Goal: Task Accomplishment & Management: Complete application form

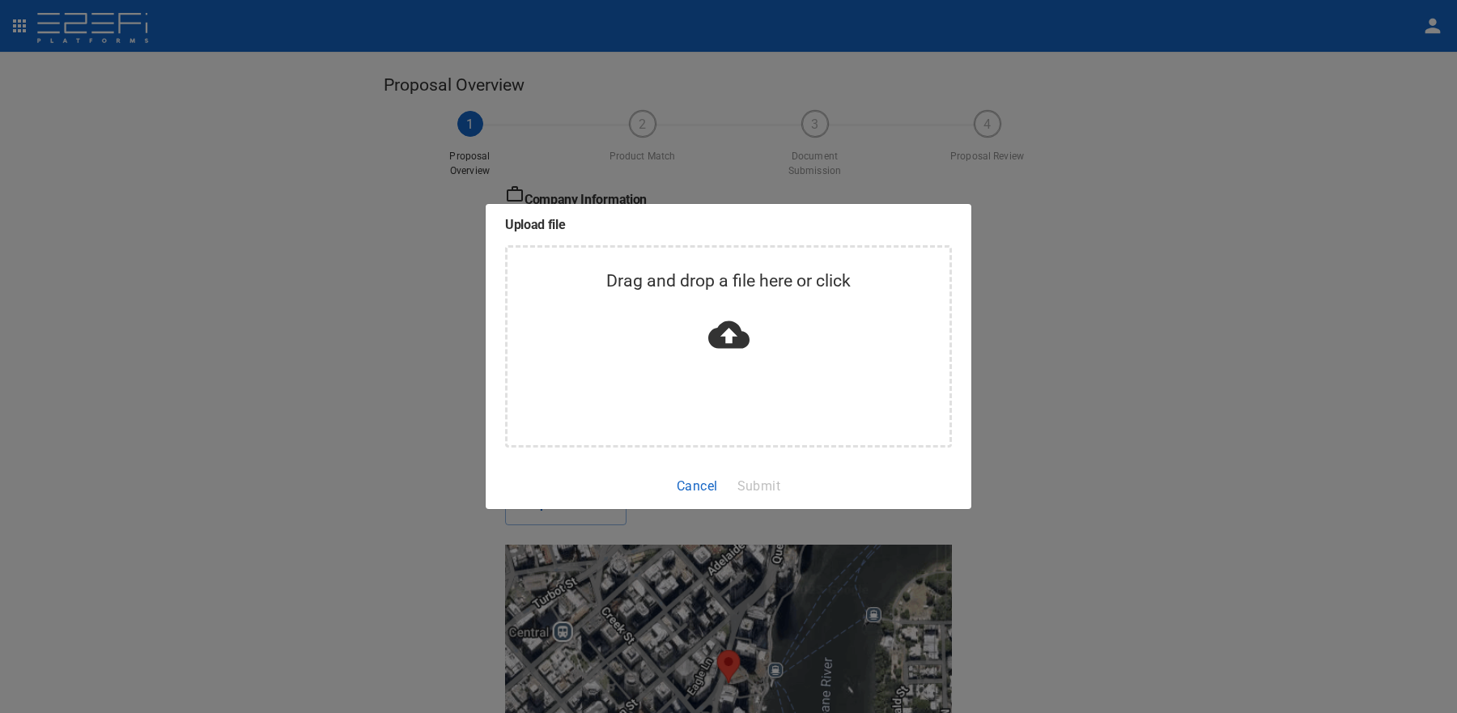
scroll to position [127, 0]
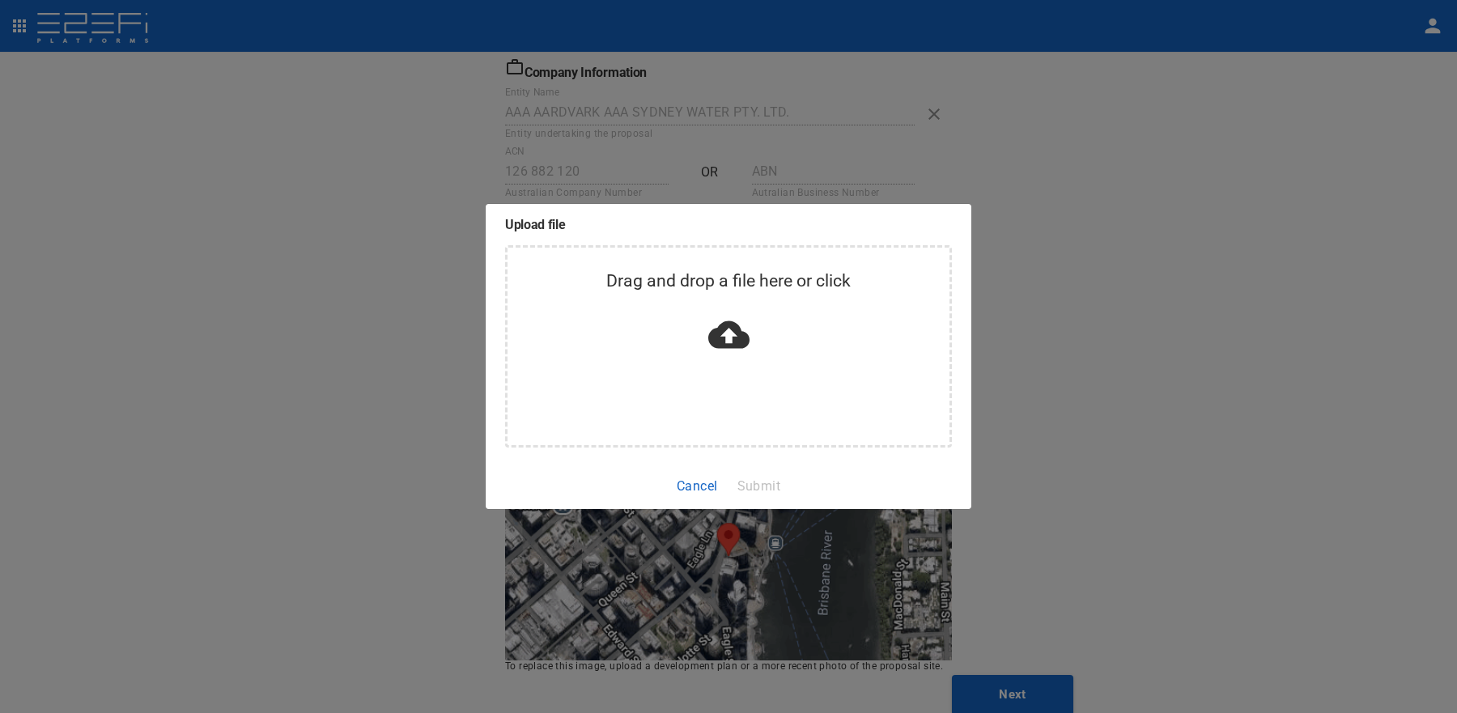
click at [698, 486] on button "Cancel" at bounding box center [697, 486] width 54 height 32
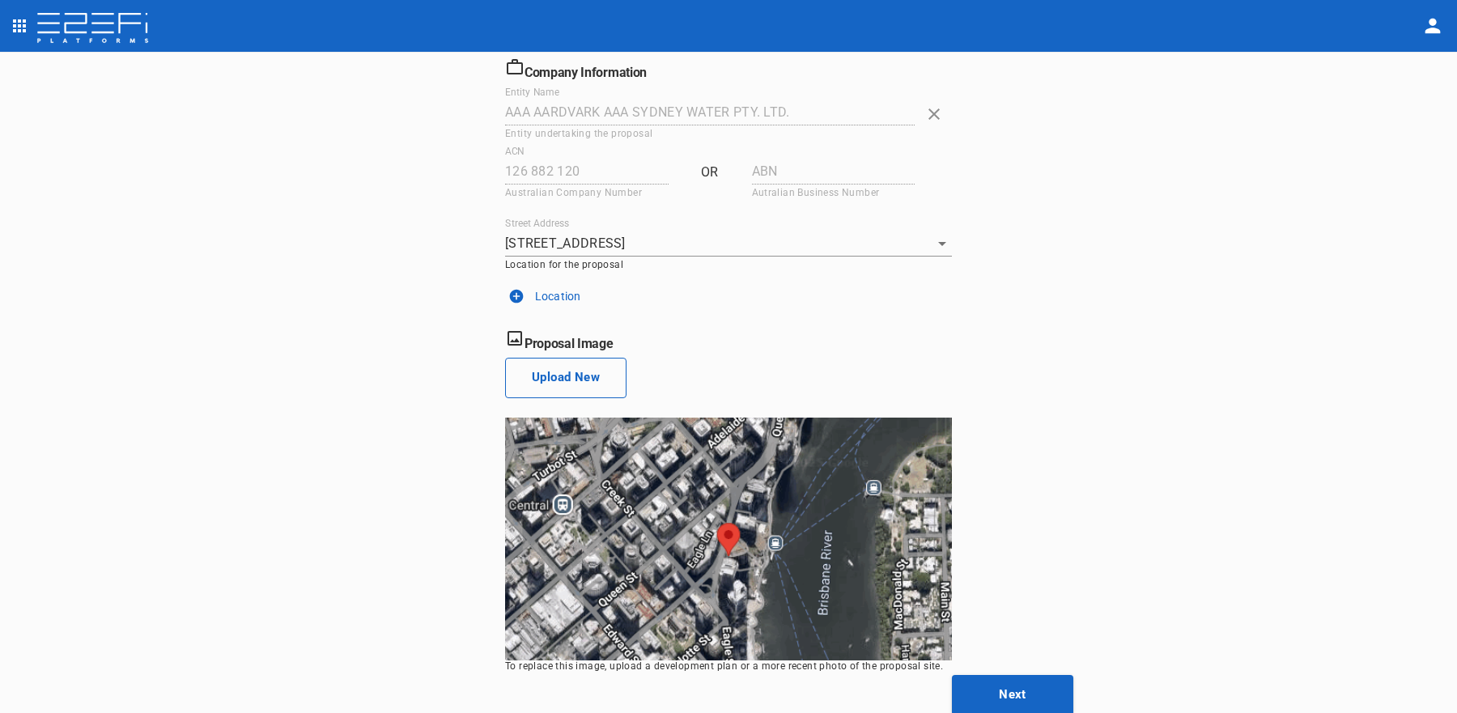
click at [587, 376] on button "Upload New" at bounding box center [565, 378] width 121 height 40
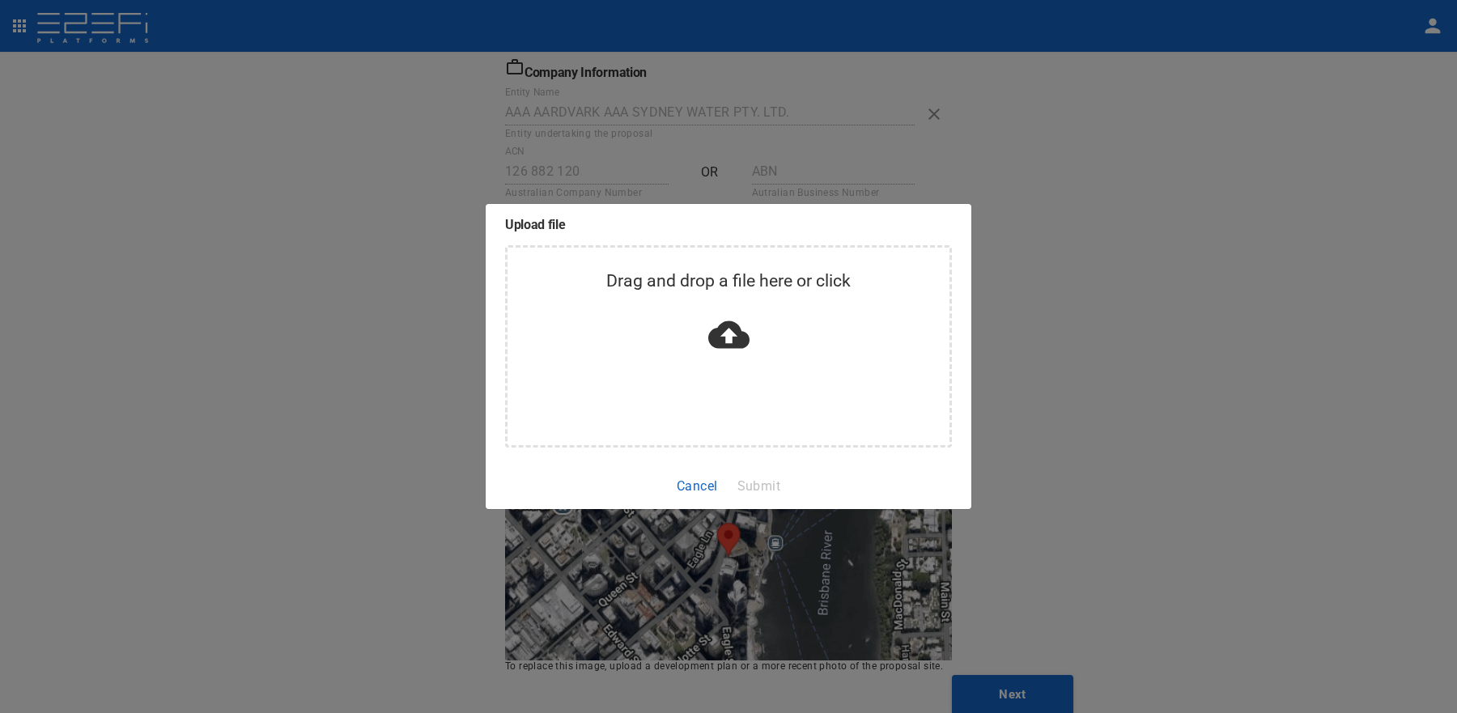
click at [853, 355] on div "Drag and drop a file here or click" at bounding box center [729, 314] width 442 height 95
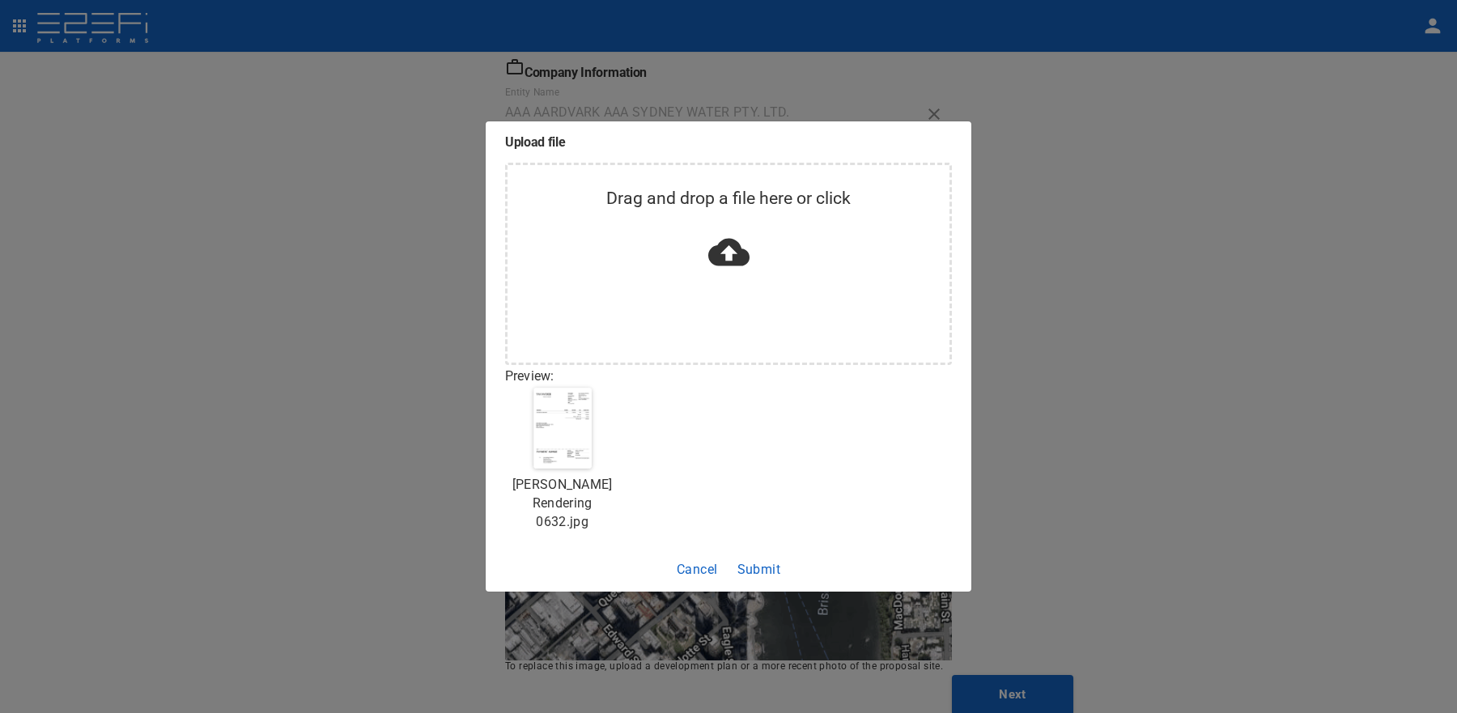
click at [1220, 335] on div "Upload file Drag and drop a file here or click Preview: [PERSON_NAME] Rendering…" at bounding box center [728, 356] width 1457 height 713
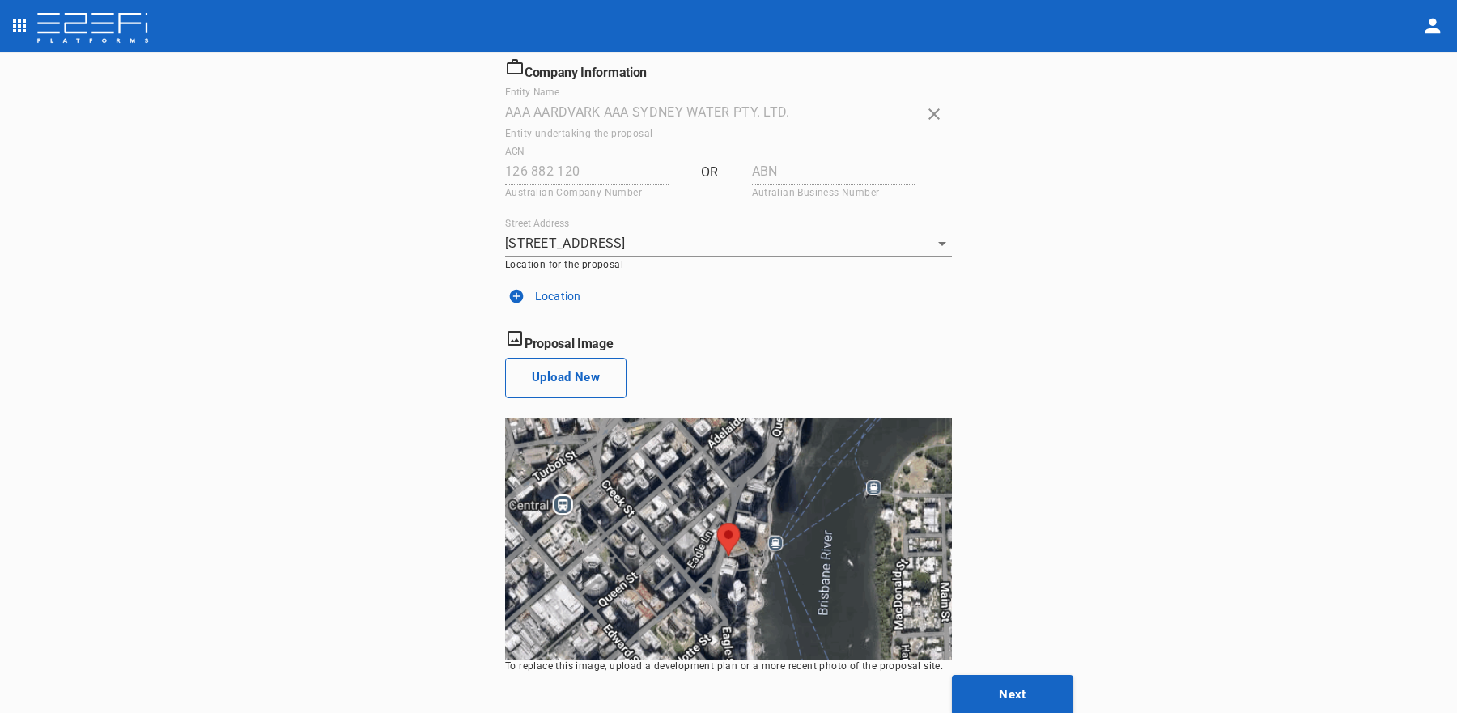
click at [598, 382] on button "Upload New" at bounding box center [565, 378] width 121 height 40
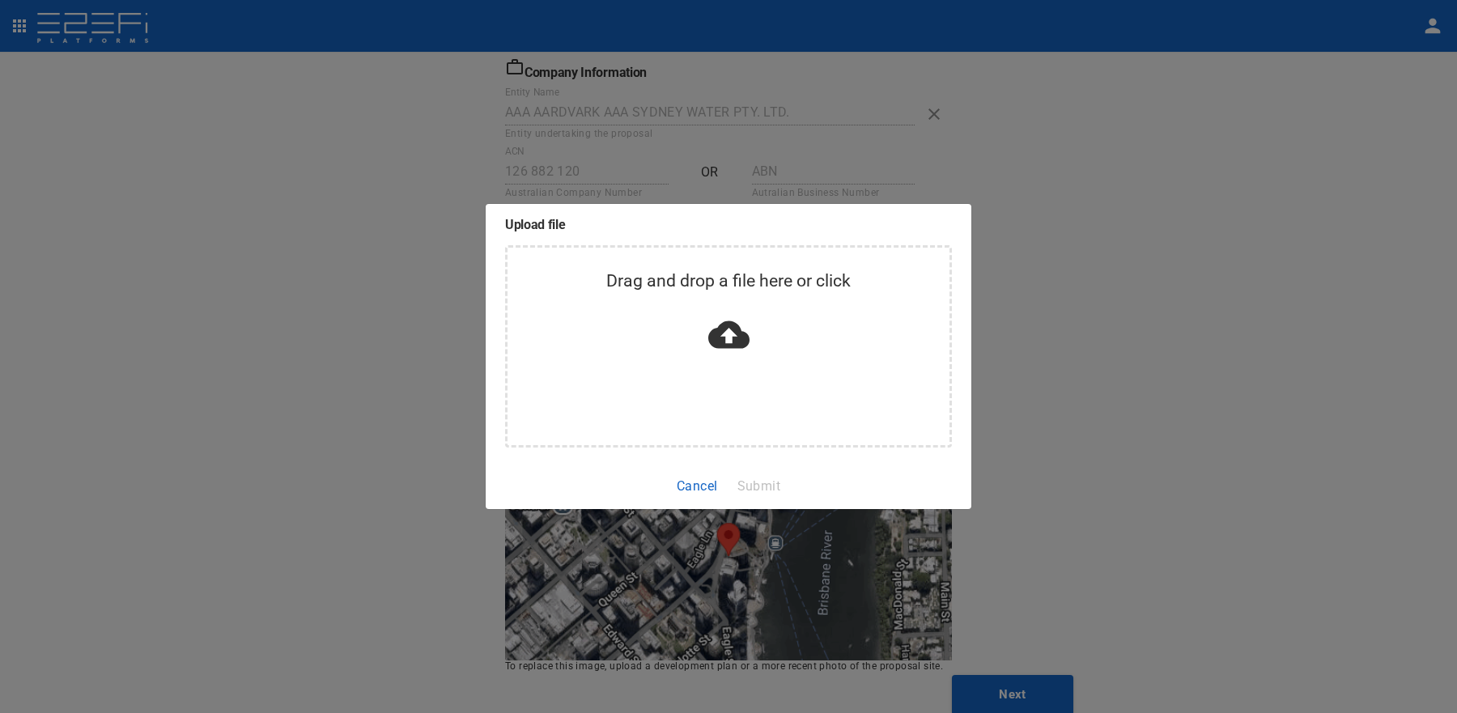
click at [1206, 356] on div "Upload file Drag and drop a file here or click Cancel Submit" at bounding box center [728, 356] width 1457 height 713
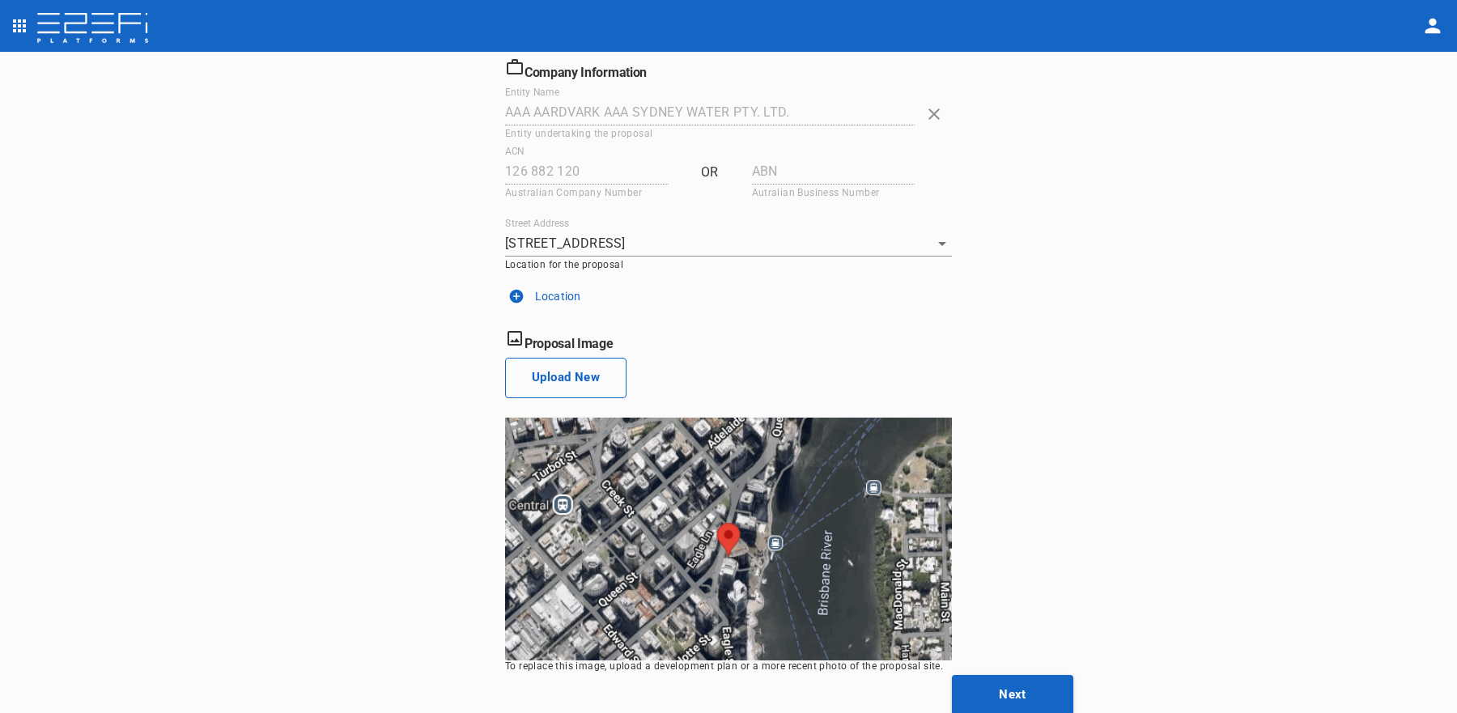
click at [578, 385] on button "Upload New" at bounding box center [565, 378] width 121 height 40
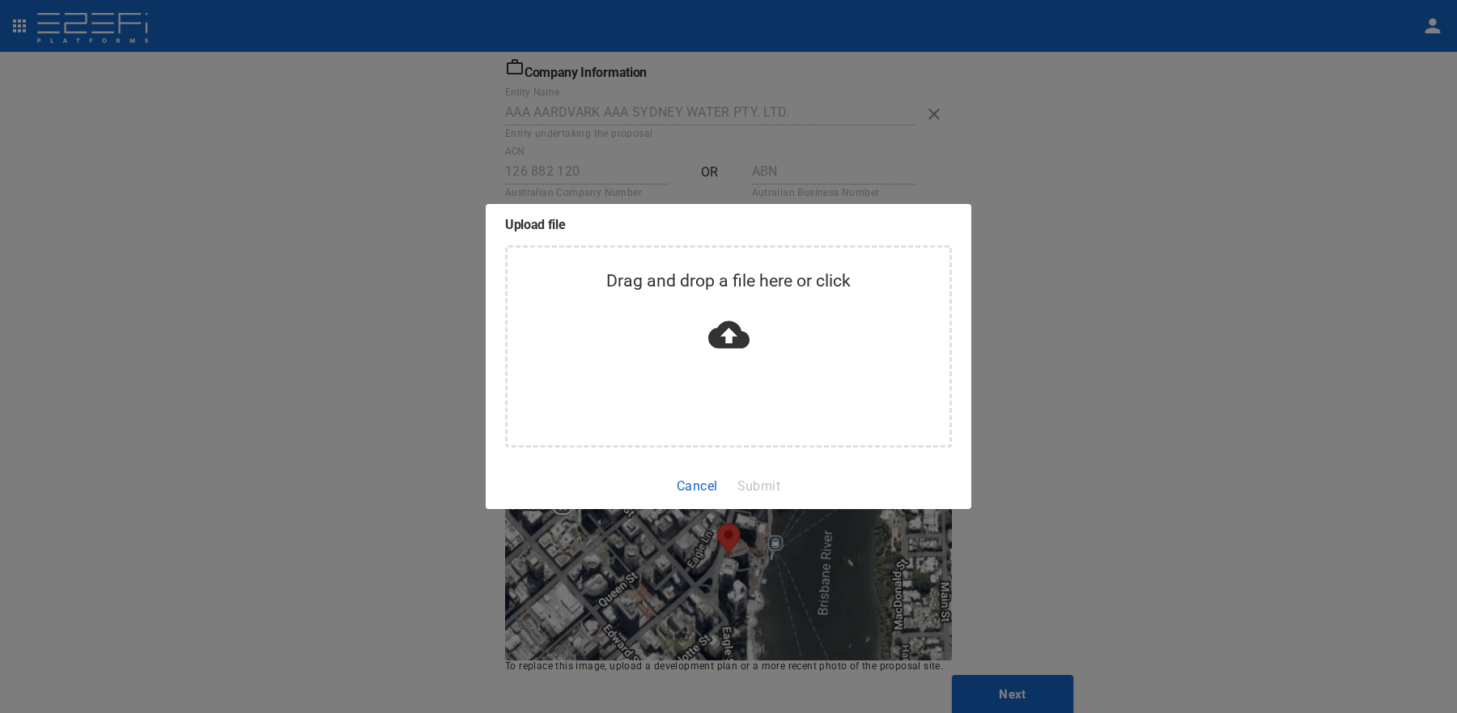
click at [723, 412] on div "Drag and drop a file here or click" at bounding box center [728, 346] width 447 height 202
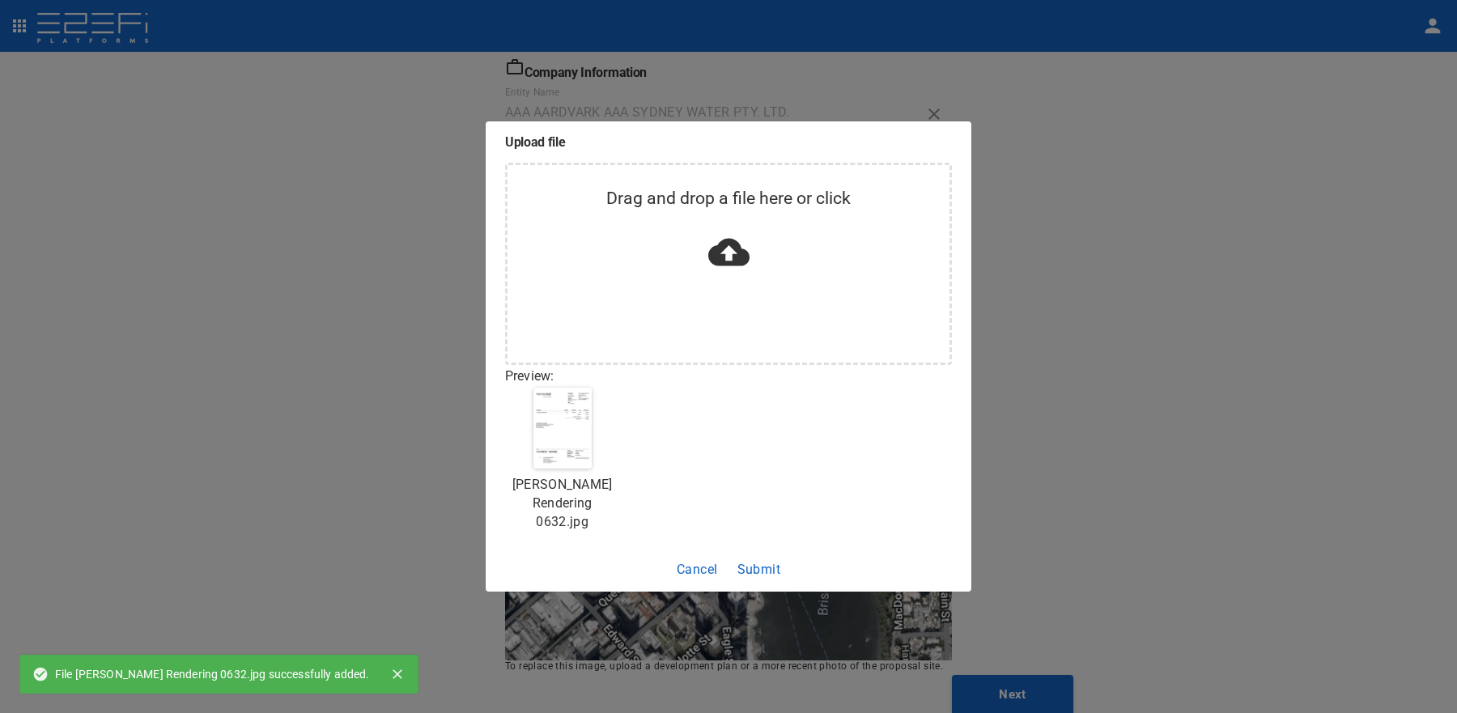
click at [759, 569] on button "Submit" at bounding box center [759, 570] width 57 height 32
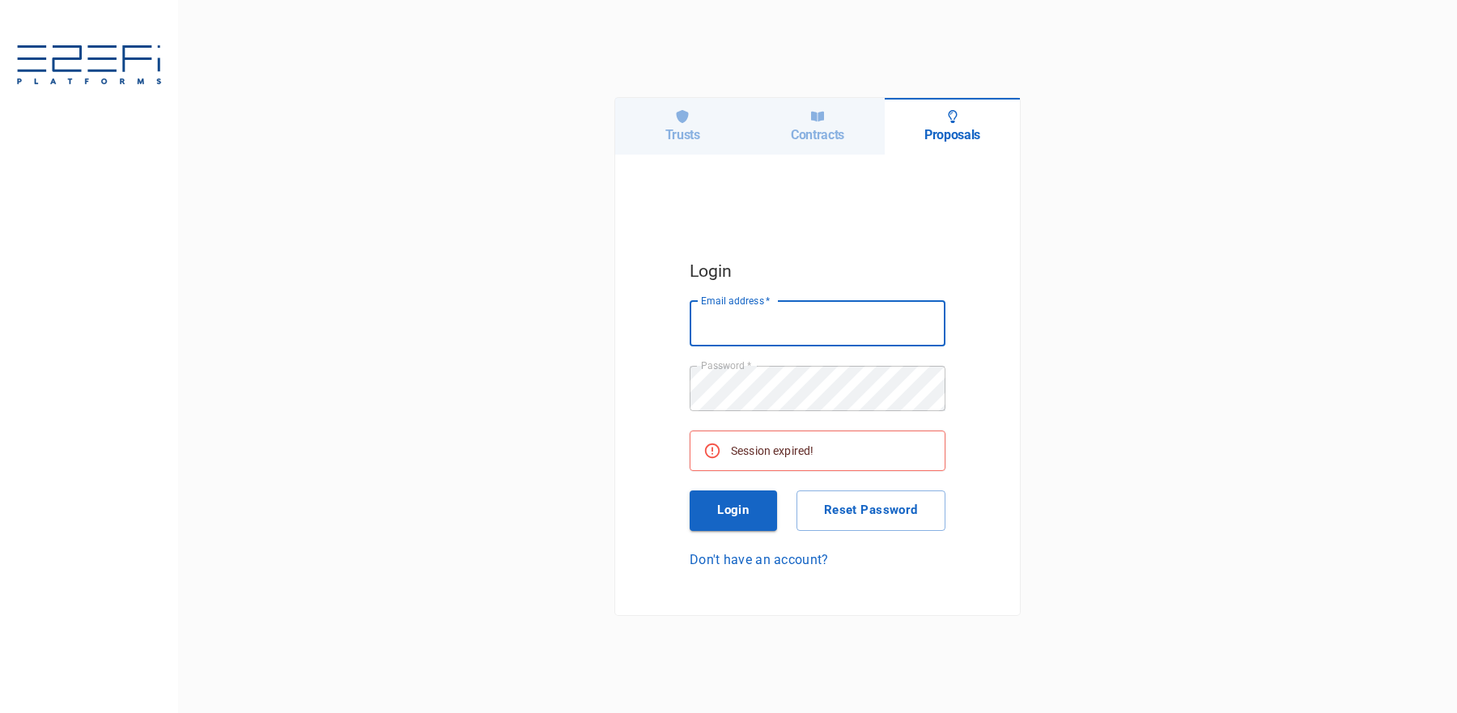
type input "[PERSON_NAME][EMAIL_ADDRESS][DOMAIN_NAME]"
click at [732, 521] on button "Login" at bounding box center [733, 511] width 87 height 40
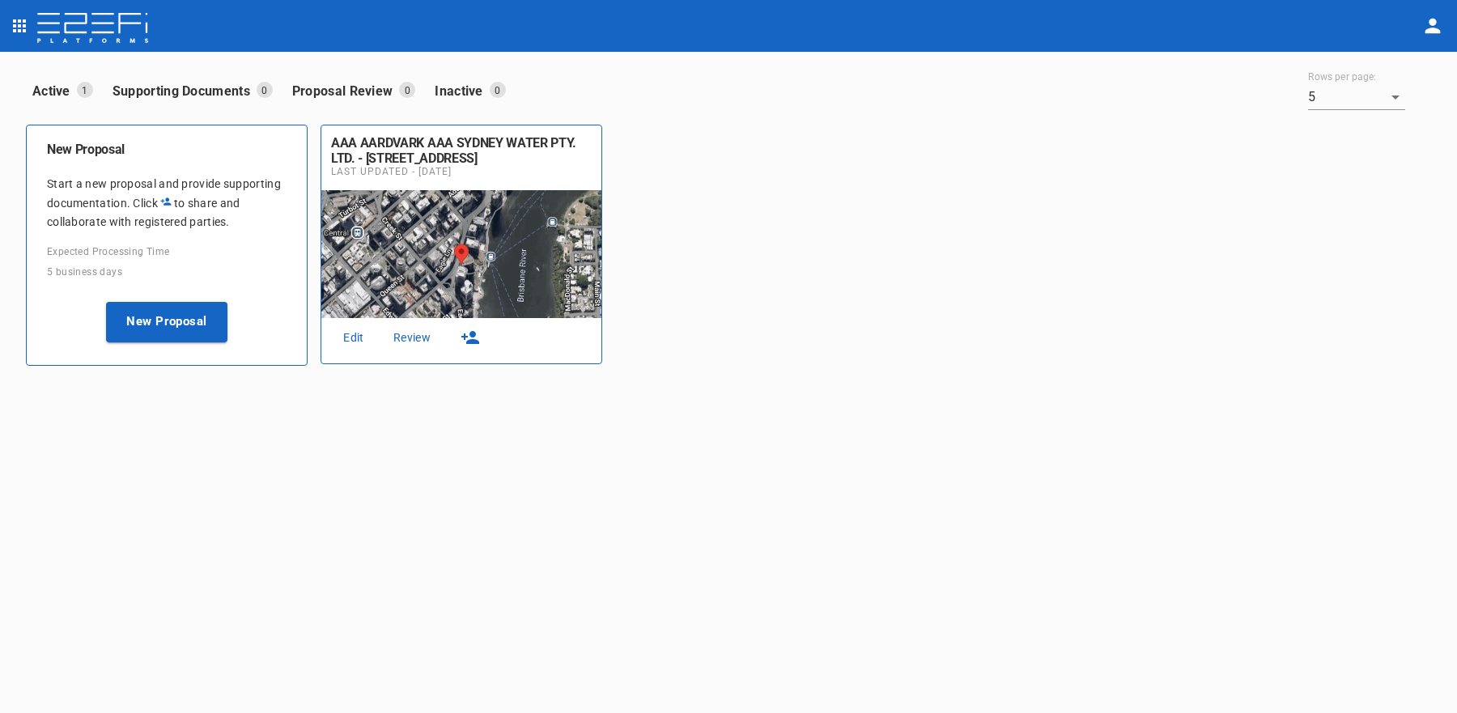
click at [985, 467] on div "Active 1 Supporting Documents 0 Proposal Review 0 Inactive 0 Rows per page: 5 5…" at bounding box center [728, 383] width 1457 height 663
click at [362, 339] on link "Edit" at bounding box center [354, 338] width 52 height 22
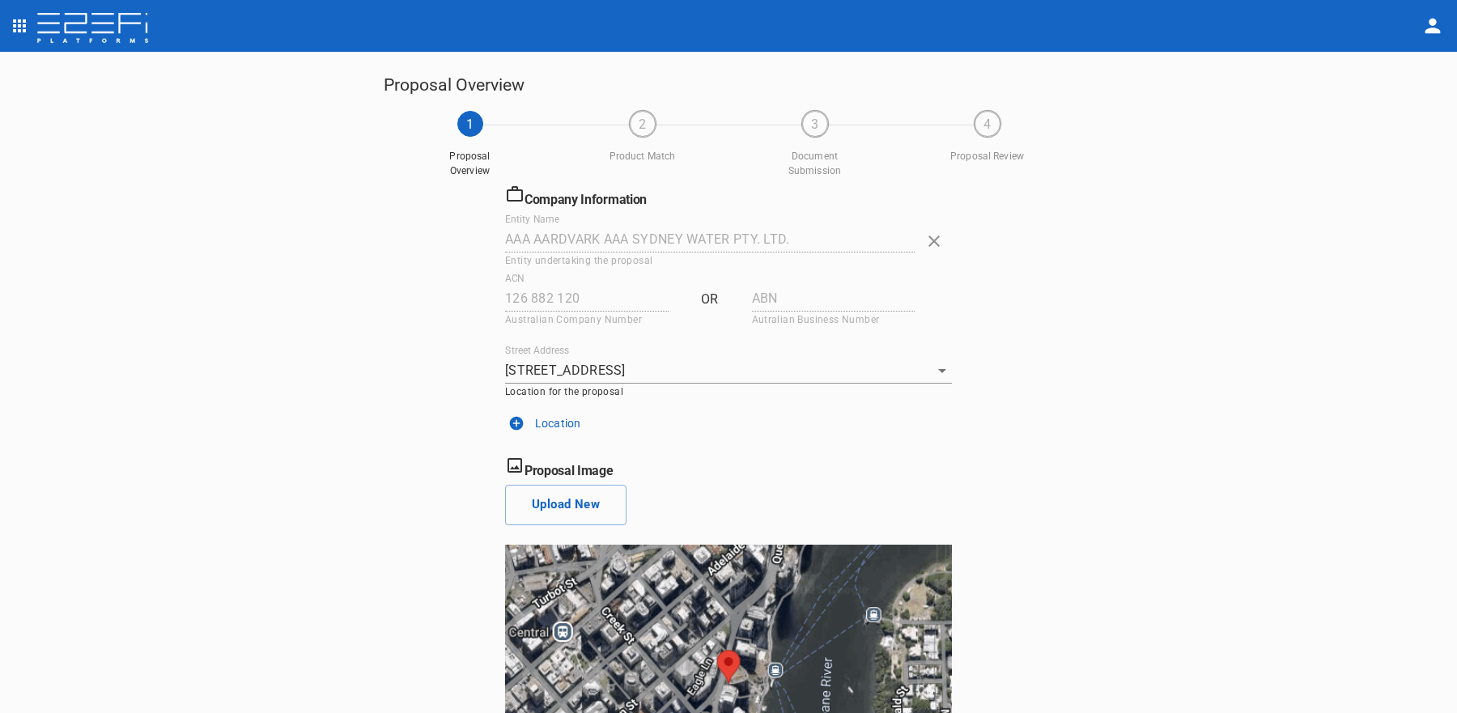
scroll to position [127, 0]
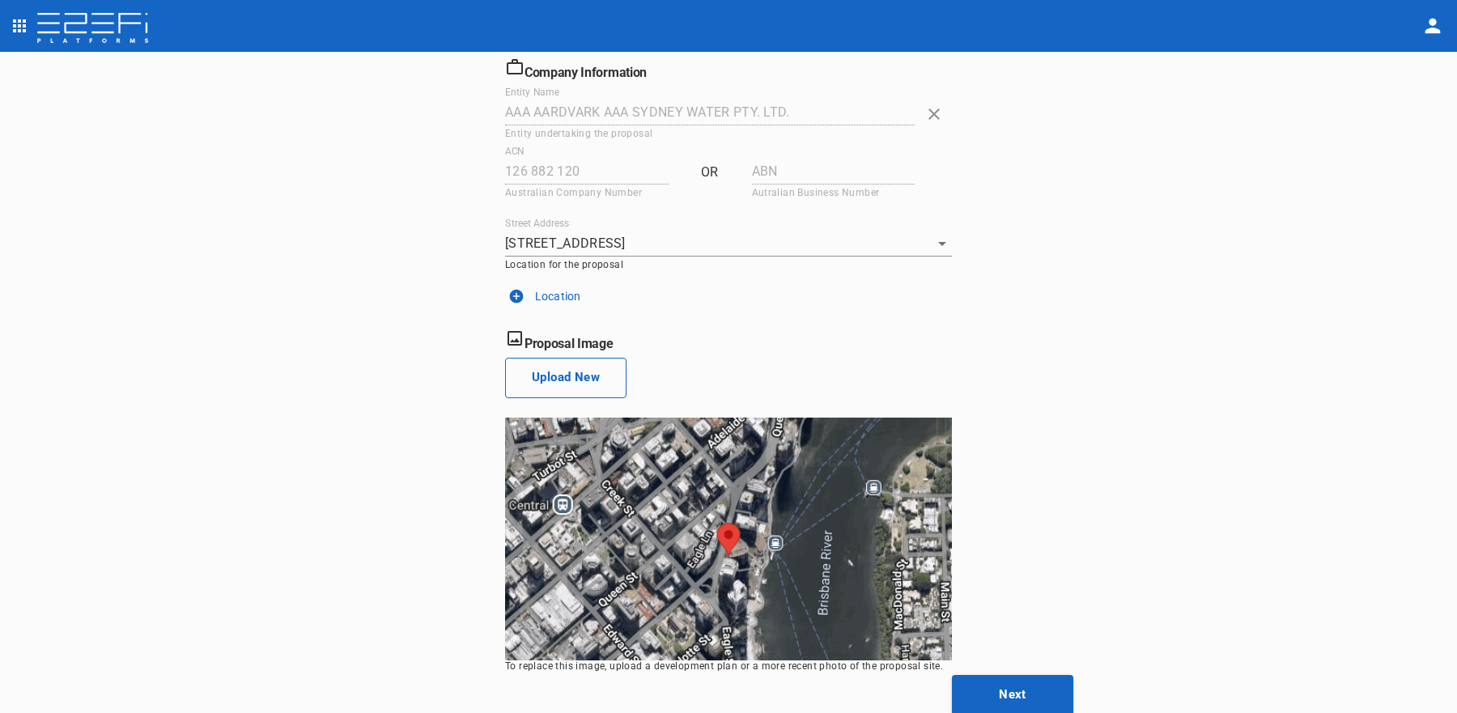
click at [513, 393] on button "Upload New" at bounding box center [565, 378] width 121 height 40
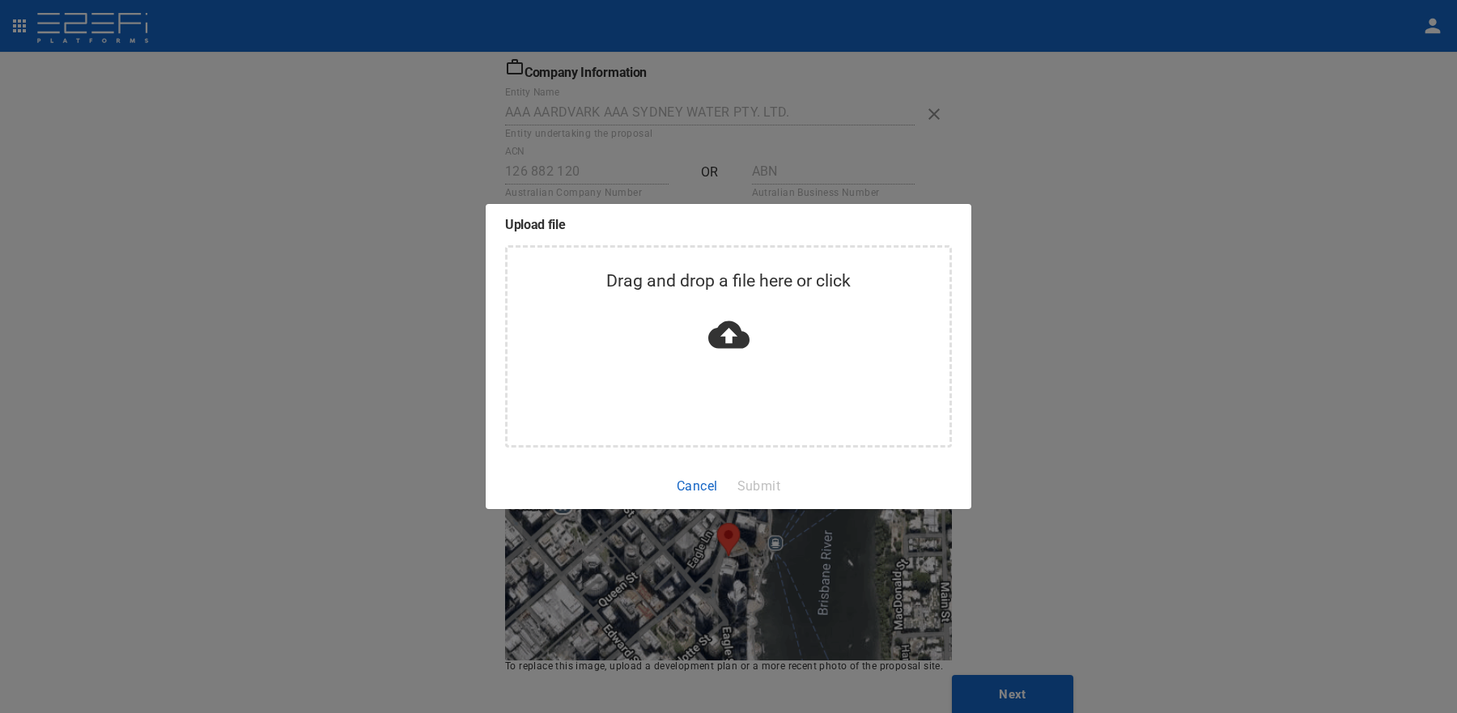
click at [678, 372] on div "Drag and drop a file here or click" at bounding box center [728, 346] width 447 height 202
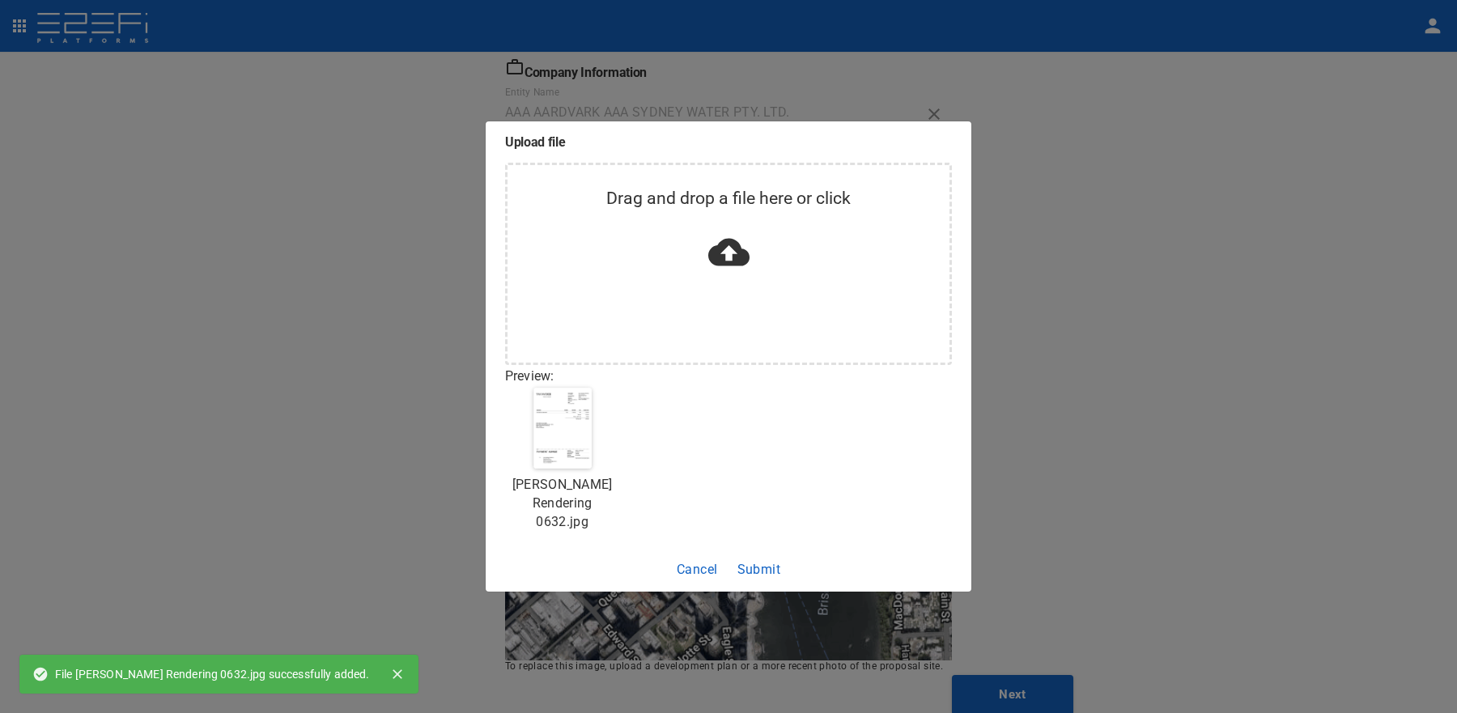
click at [759, 573] on button "Submit" at bounding box center [759, 570] width 57 height 32
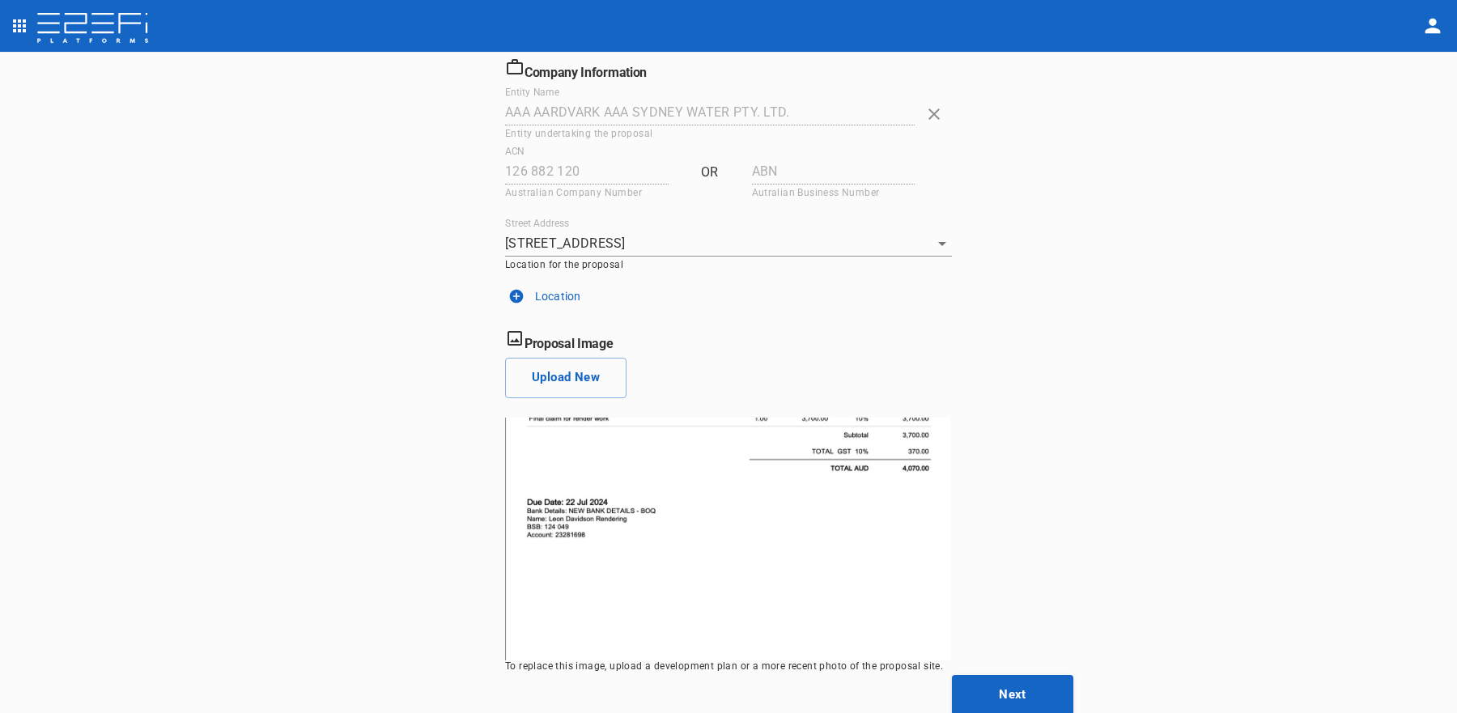
click at [1147, 257] on div "Proposal Overview 1 Proposal Overview 2 Product Match 3 Document Submission 4 P…" at bounding box center [728, 383] width 1457 height 663
click at [551, 380] on button "Upload New" at bounding box center [565, 378] width 121 height 40
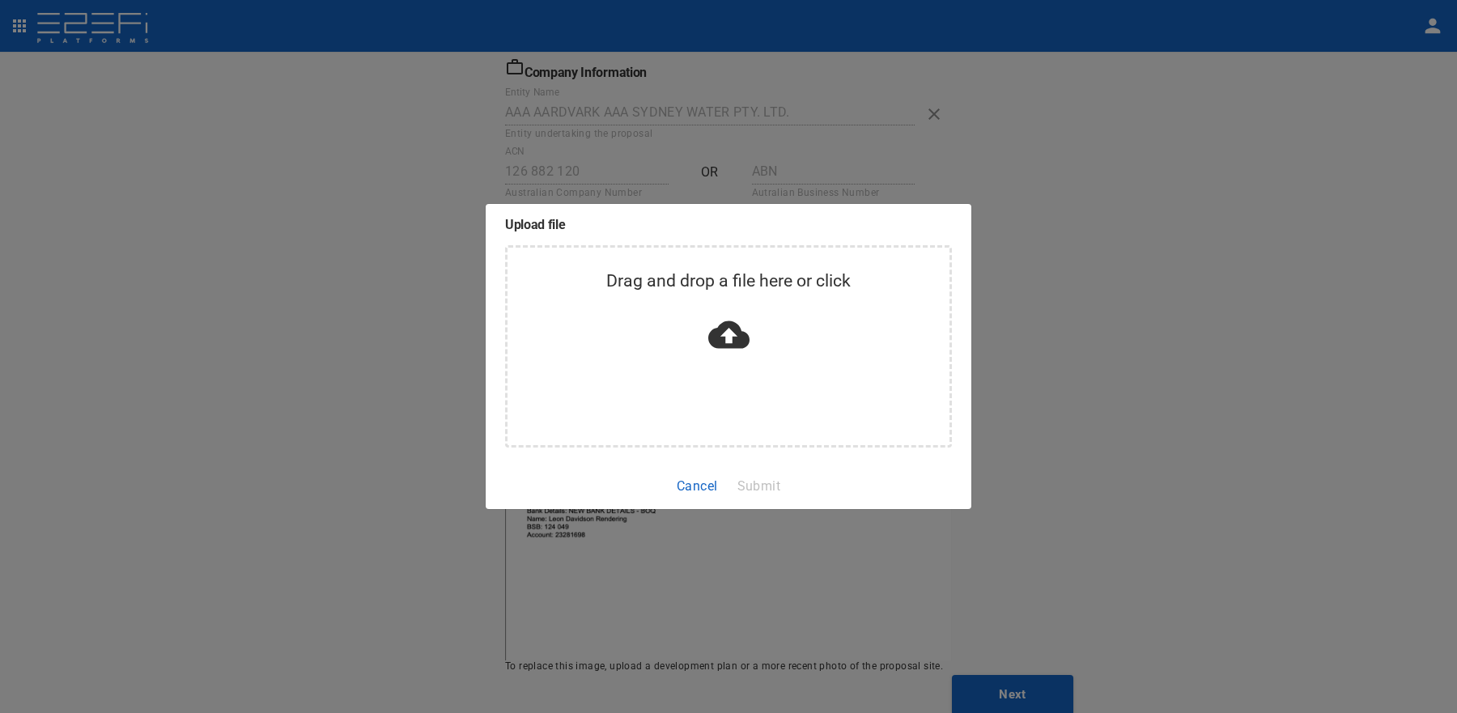
click at [405, 376] on div "Upload file Drag and drop a file here or click Cancel Submit" at bounding box center [728, 356] width 1457 height 713
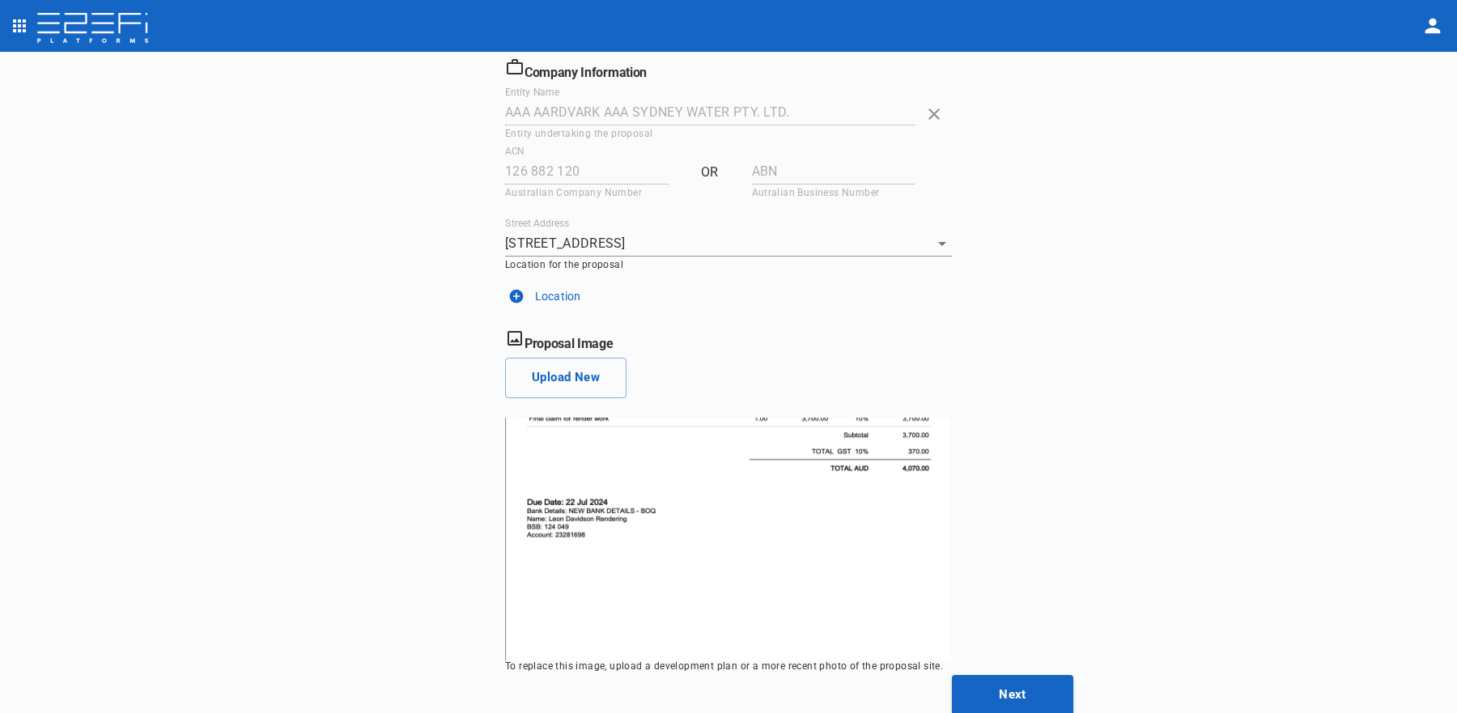
click at [1093, 262] on div "Proposal Overview 1 Proposal Overview 2 Product Match 3 Document Submission 4 P…" at bounding box center [728, 383] width 1457 height 663
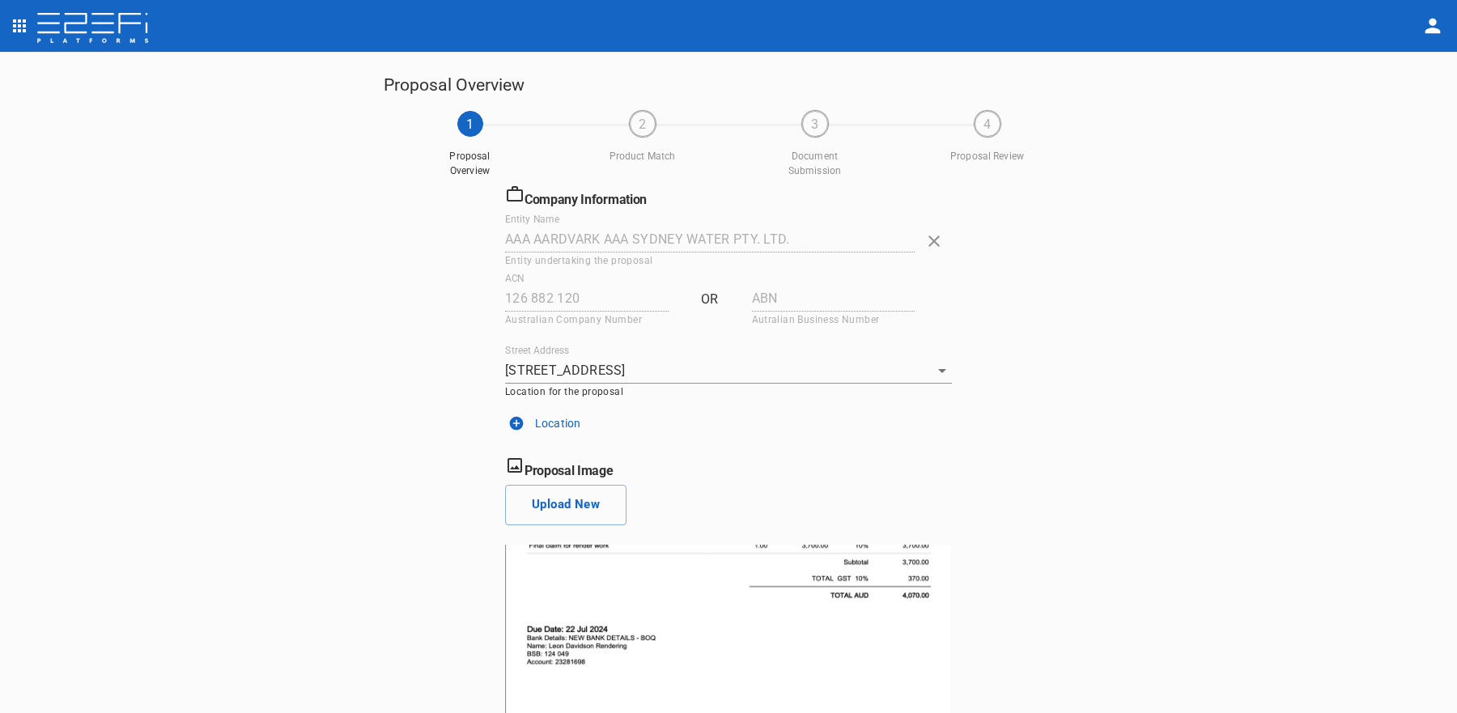
click at [15, 23] on icon "open drawer" at bounding box center [19, 25] width 19 height 19
click at [72, 157] on span "Trusts" at bounding box center [110, 151] width 142 height 19
